Goal: Information Seeking & Learning: Stay updated

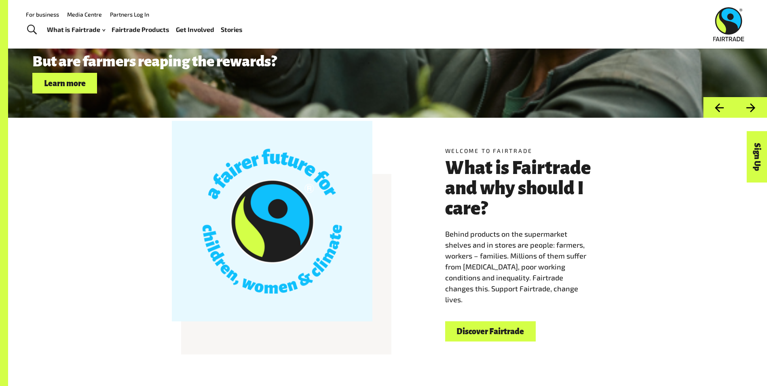
scroll to position [121, 0]
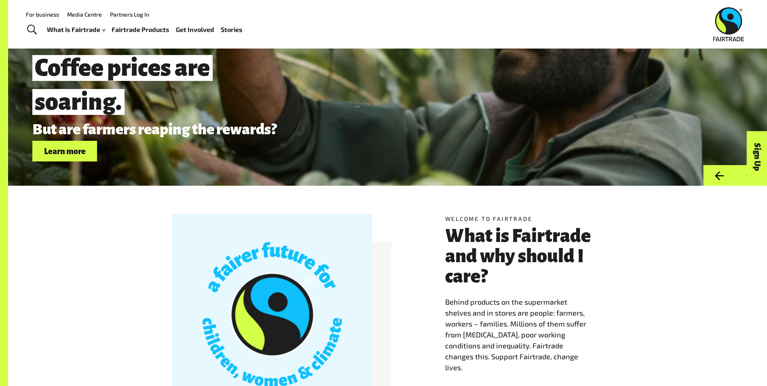
click at [79, 15] on link "Media Centre" at bounding box center [84, 14] width 35 height 7
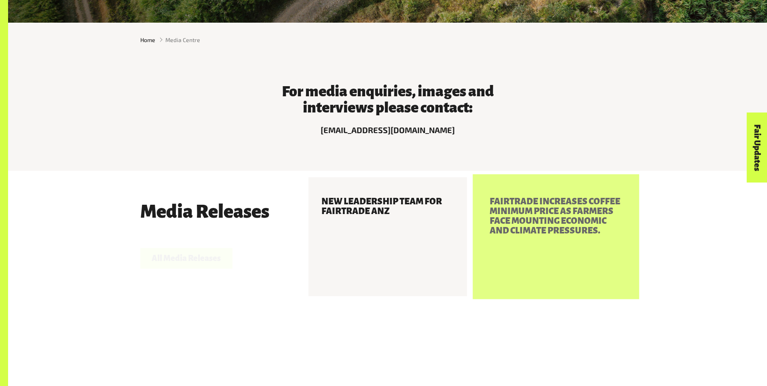
scroll to position [323, 0]
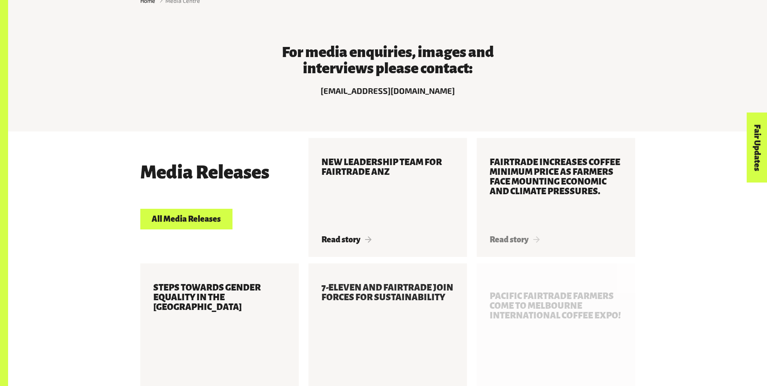
click at [202, 225] on link "All Media Releases" at bounding box center [186, 219] width 92 height 21
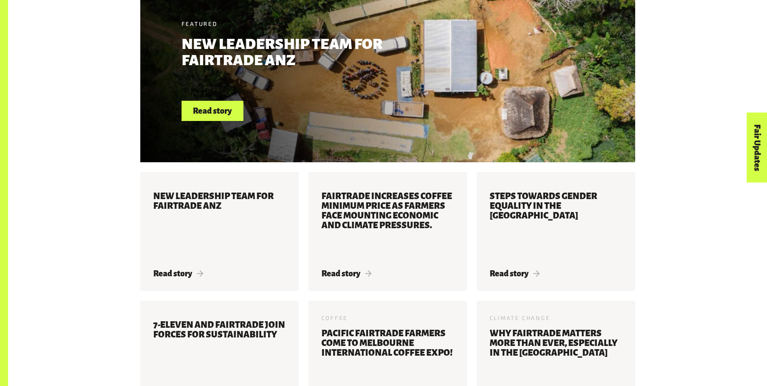
scroll to position [425, 0]
